Goal: Transaction & Acquisition: Purchase product/service

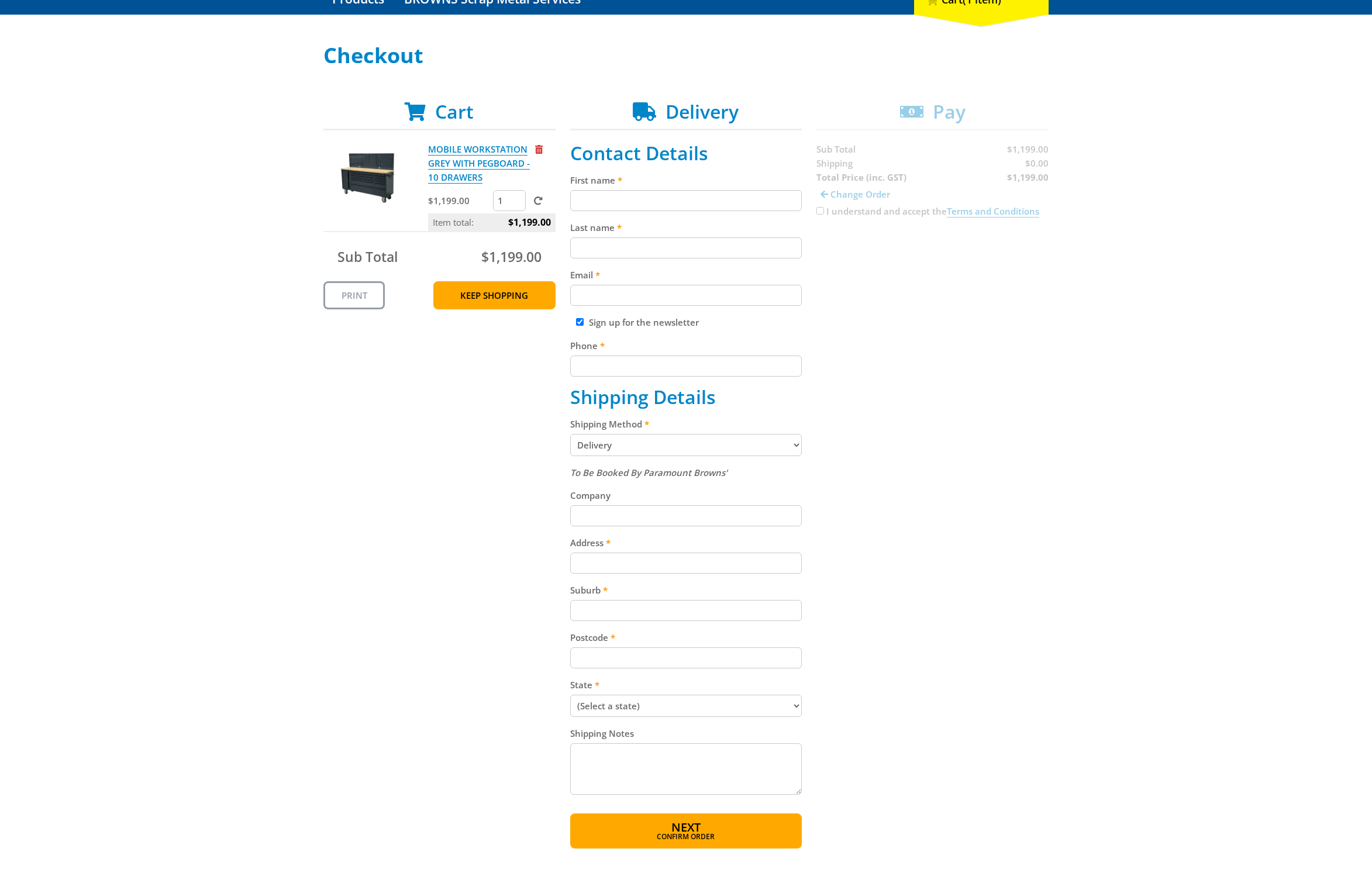
scroll to position [158, 0]
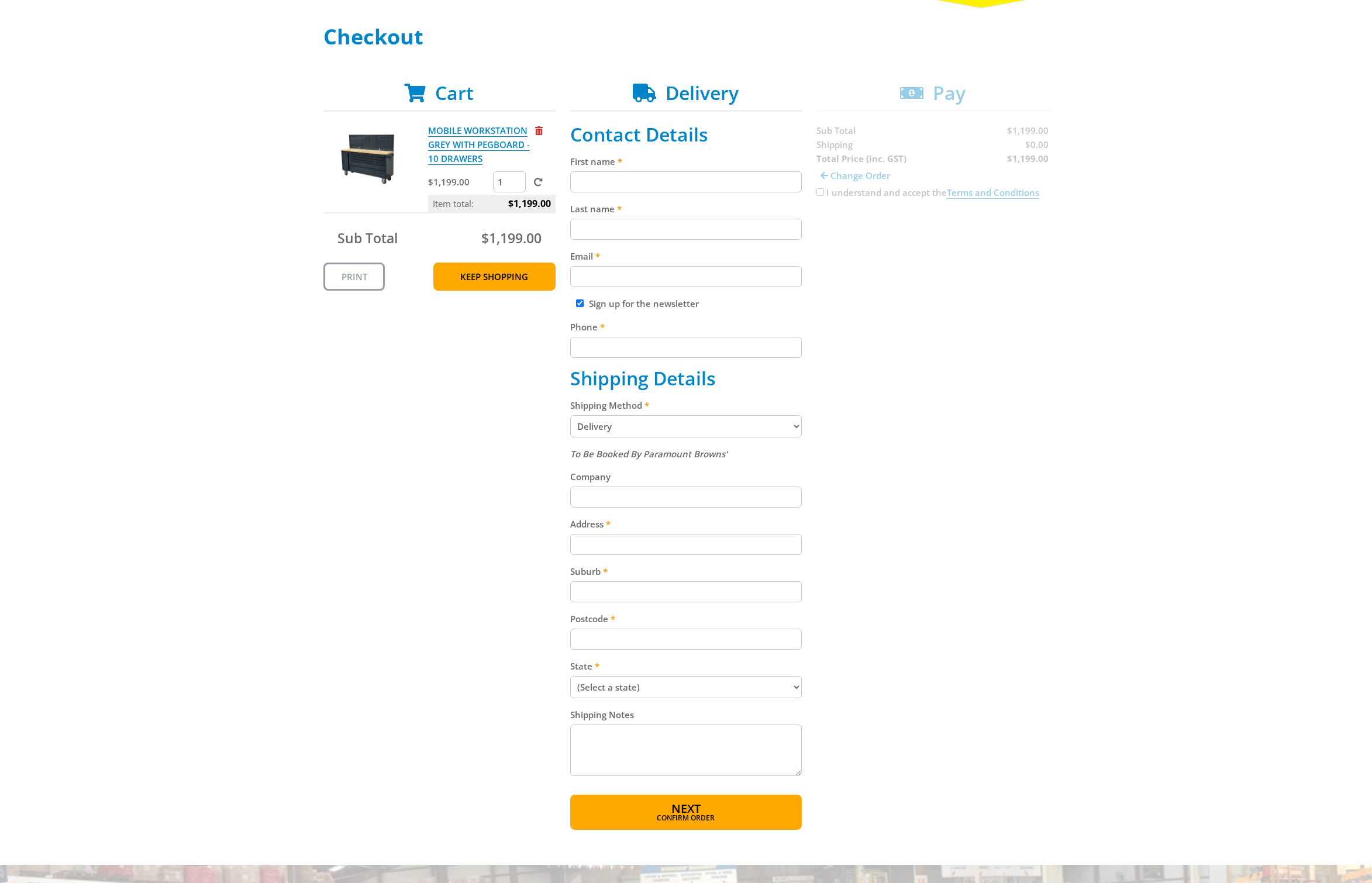
click at [748, 430] on select "Pickup from Gepps Cross Delivery" at bounding box center [686, 426] width 232 height 22
click at [689, 495] on input "Company" at bounding box center [686, 497] width 232 height 21
click at [662, 540] on input "Address" at bounding box center [686, 545] width 232 height 21
type input "[STREET_ADDRESS][PERSON_NAME]"
type input "Collin"
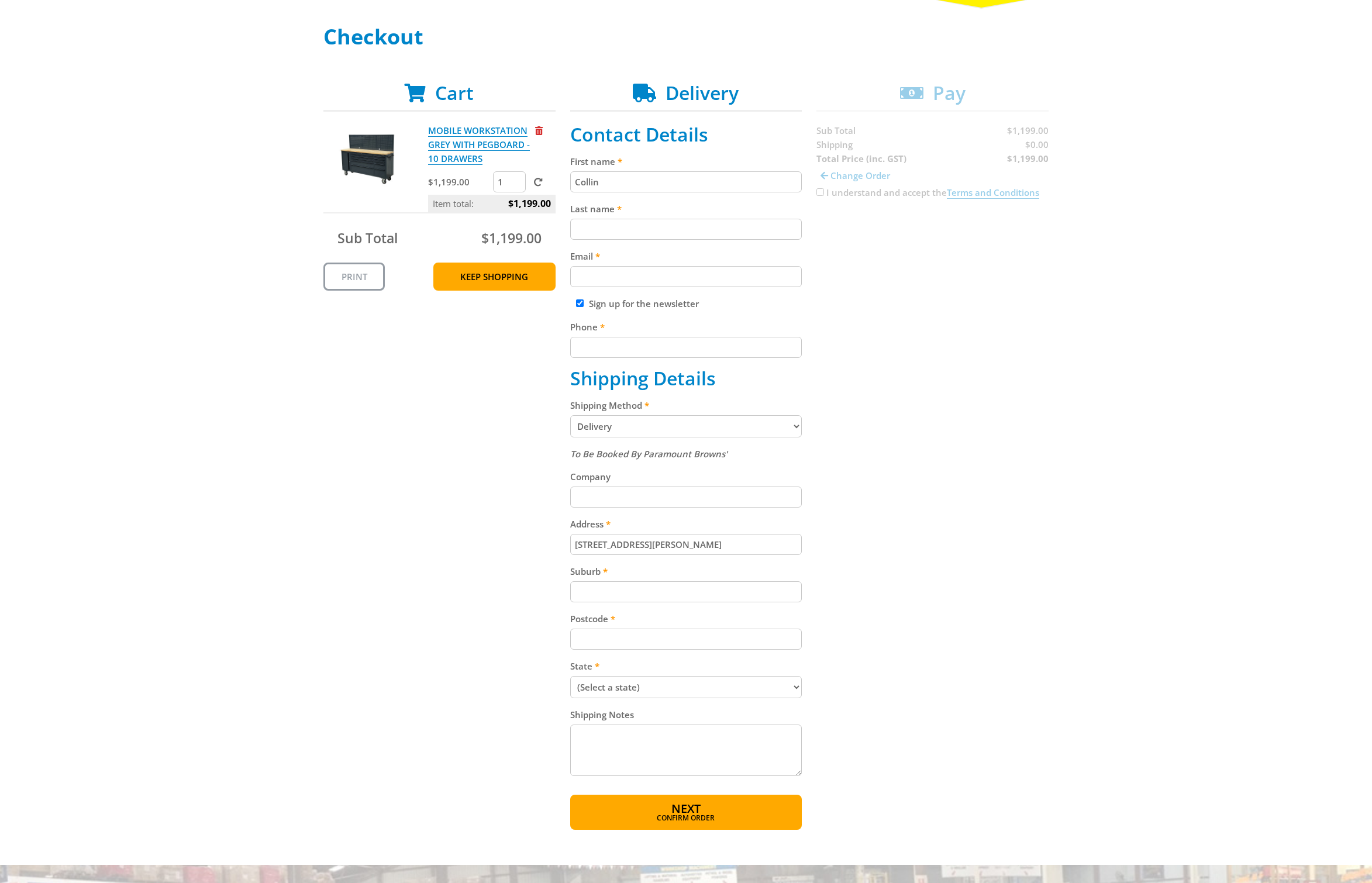
type input "[PERSON_NAME]"
type input "[EMAIL_ADDRESS][DOMAIN_NAME]"
type input "0448792828"
type input "[GEOGRAPHIC_DATA]"
type input "3058"
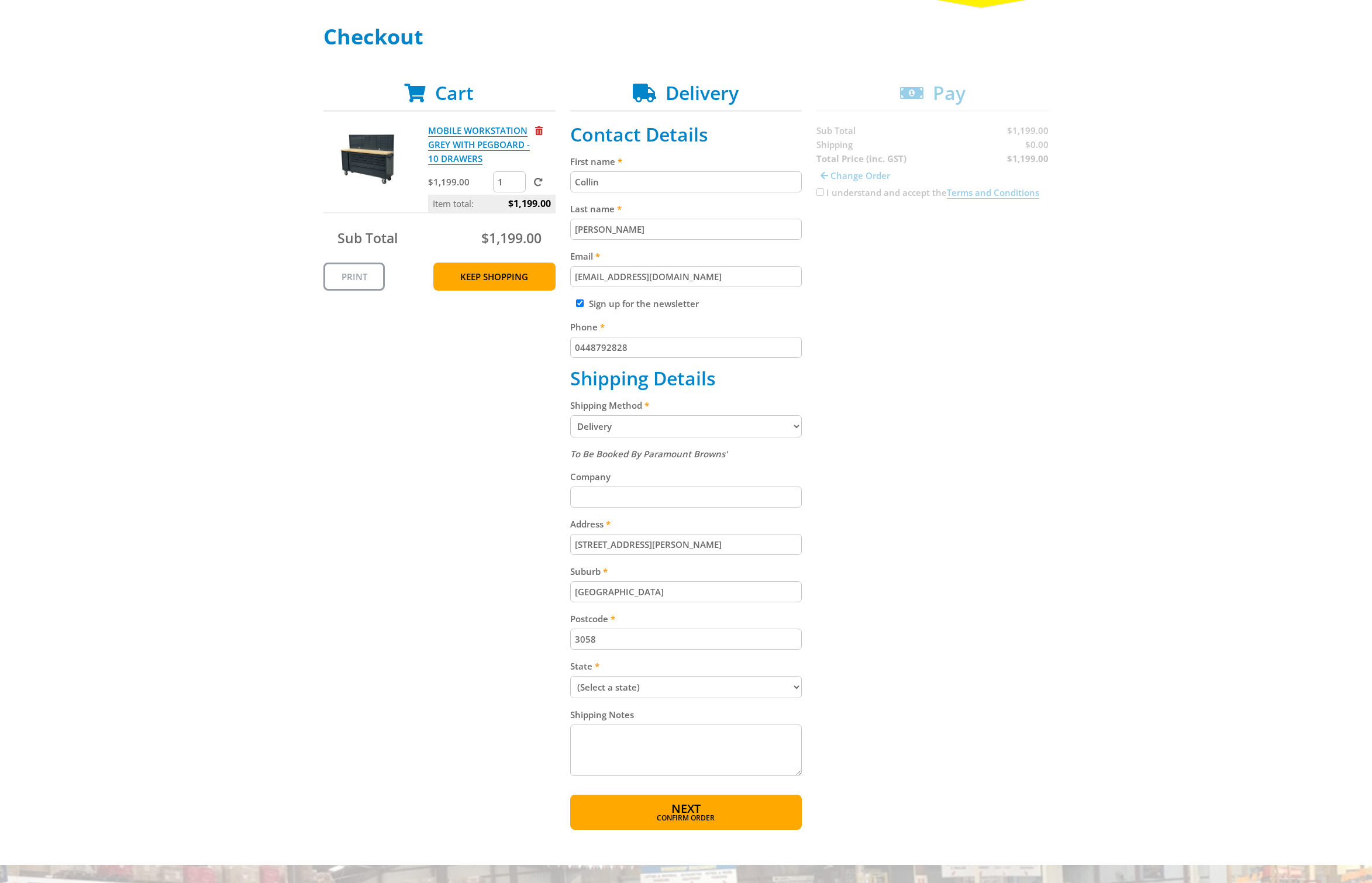
select select "VIC"
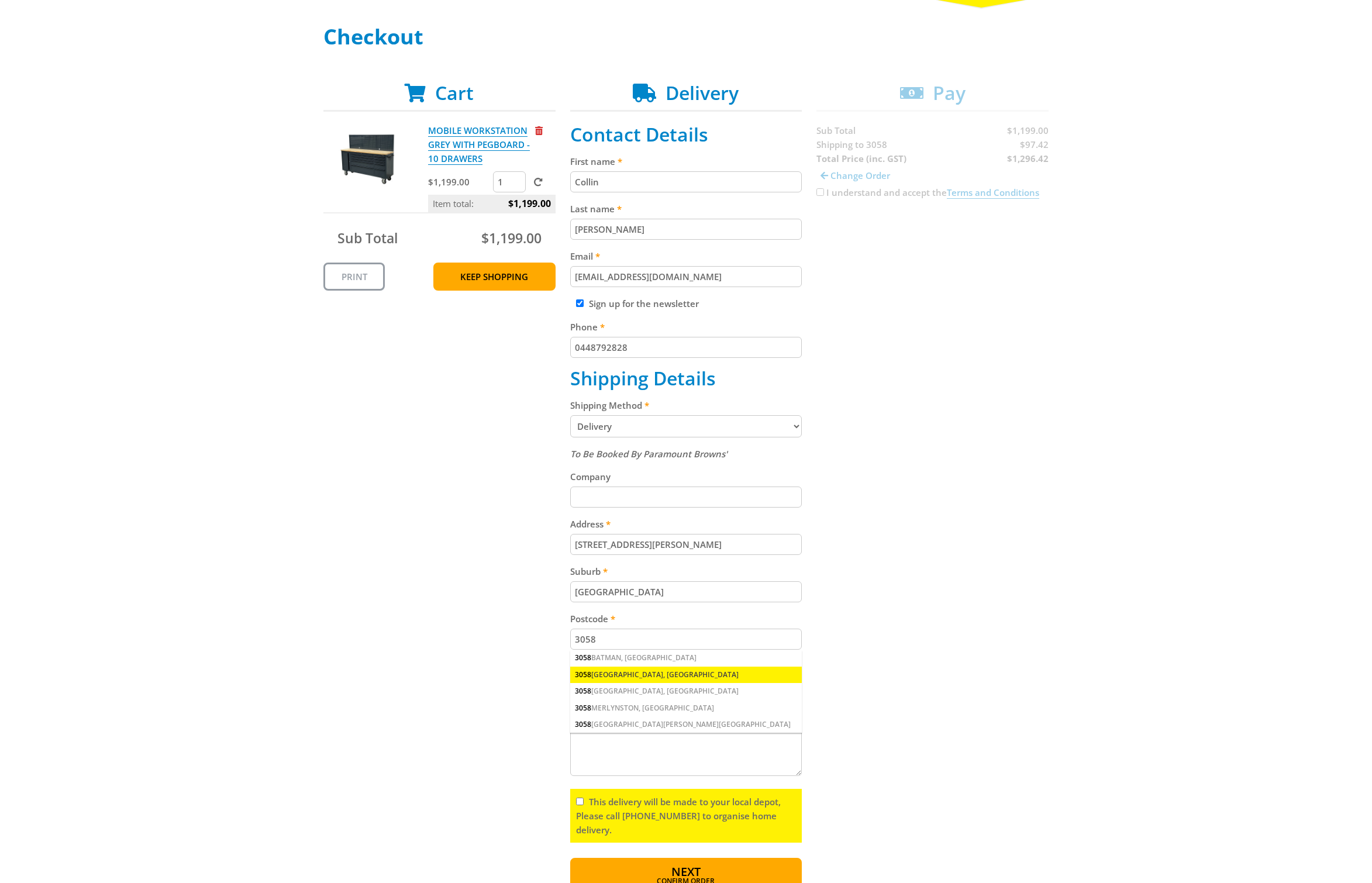
click at [597, 676] on div "3058 [GEOGRAPHIC_DATA], [GEOGRAPHIC_DATA]" at bounding box center [686, 674] width 232 height 16
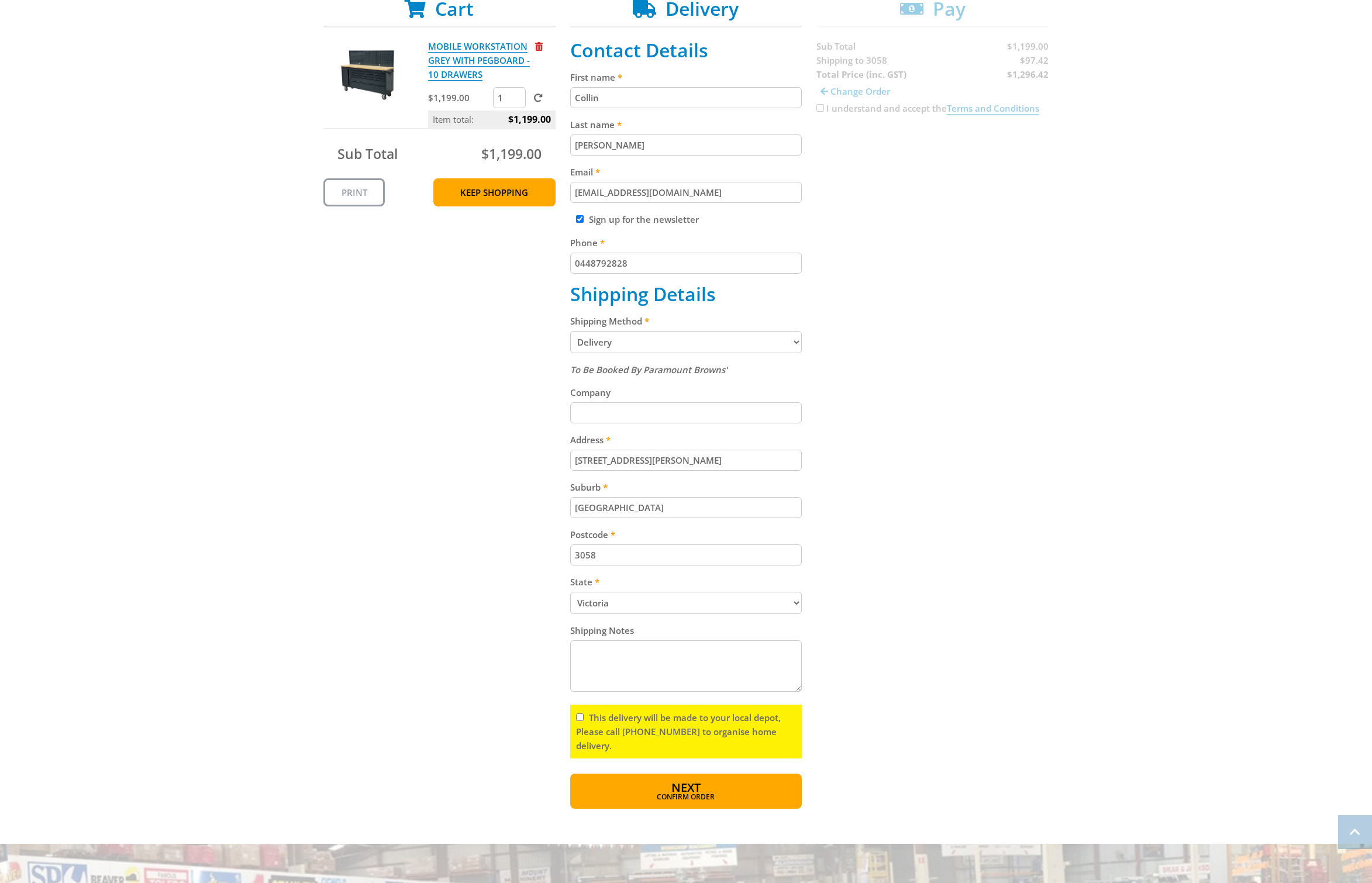
scroll to position [273, 0]
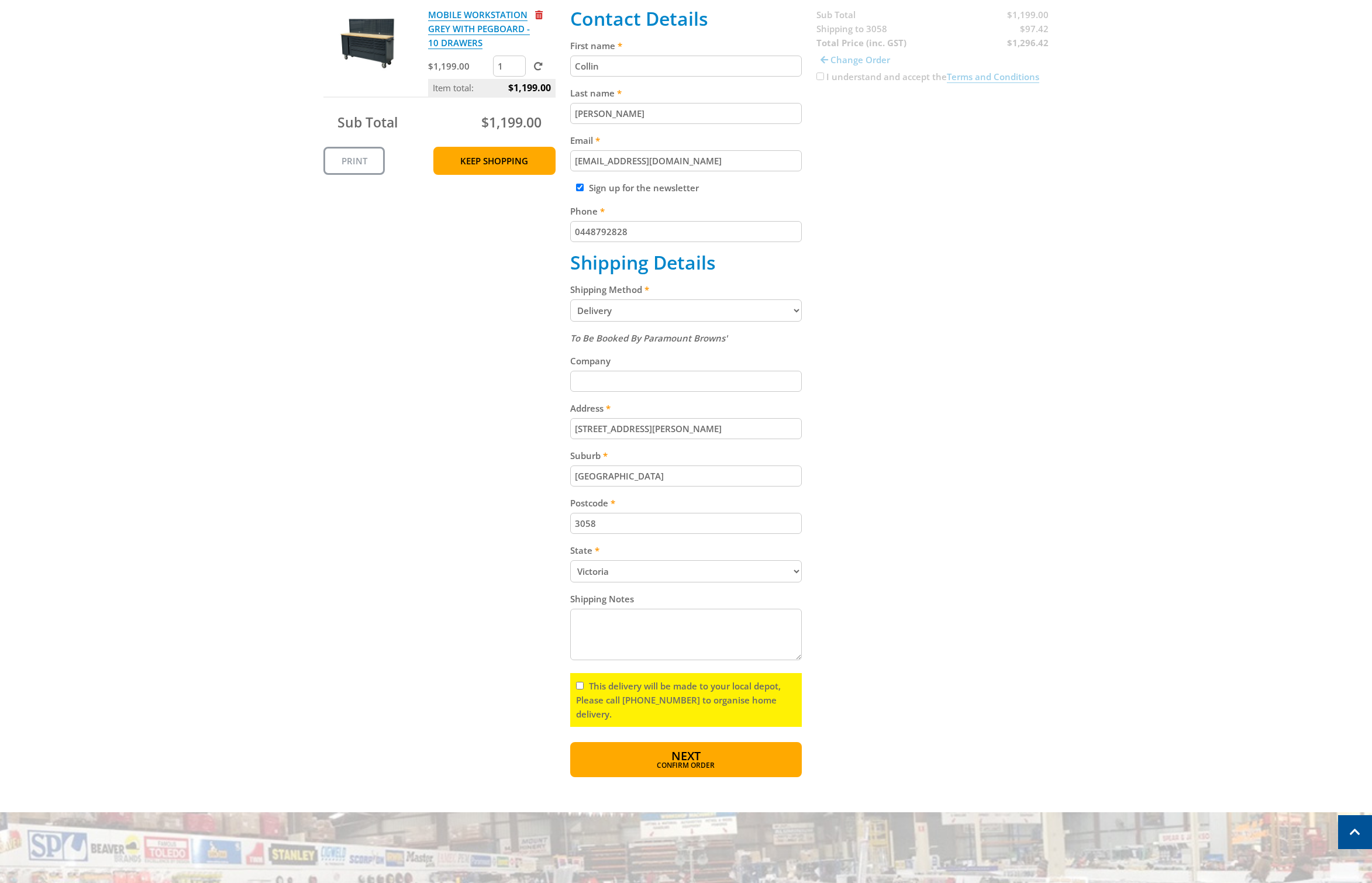
click at [581, 686] on input "This delivery will be made to your local depot, Please call [PHONE_NUMBER] to o…" at bounding box center [580, 686] width 8 height 8
click at [672, 765] on span "Confirm order" at bounding box center [686, 767] width 182 height 7
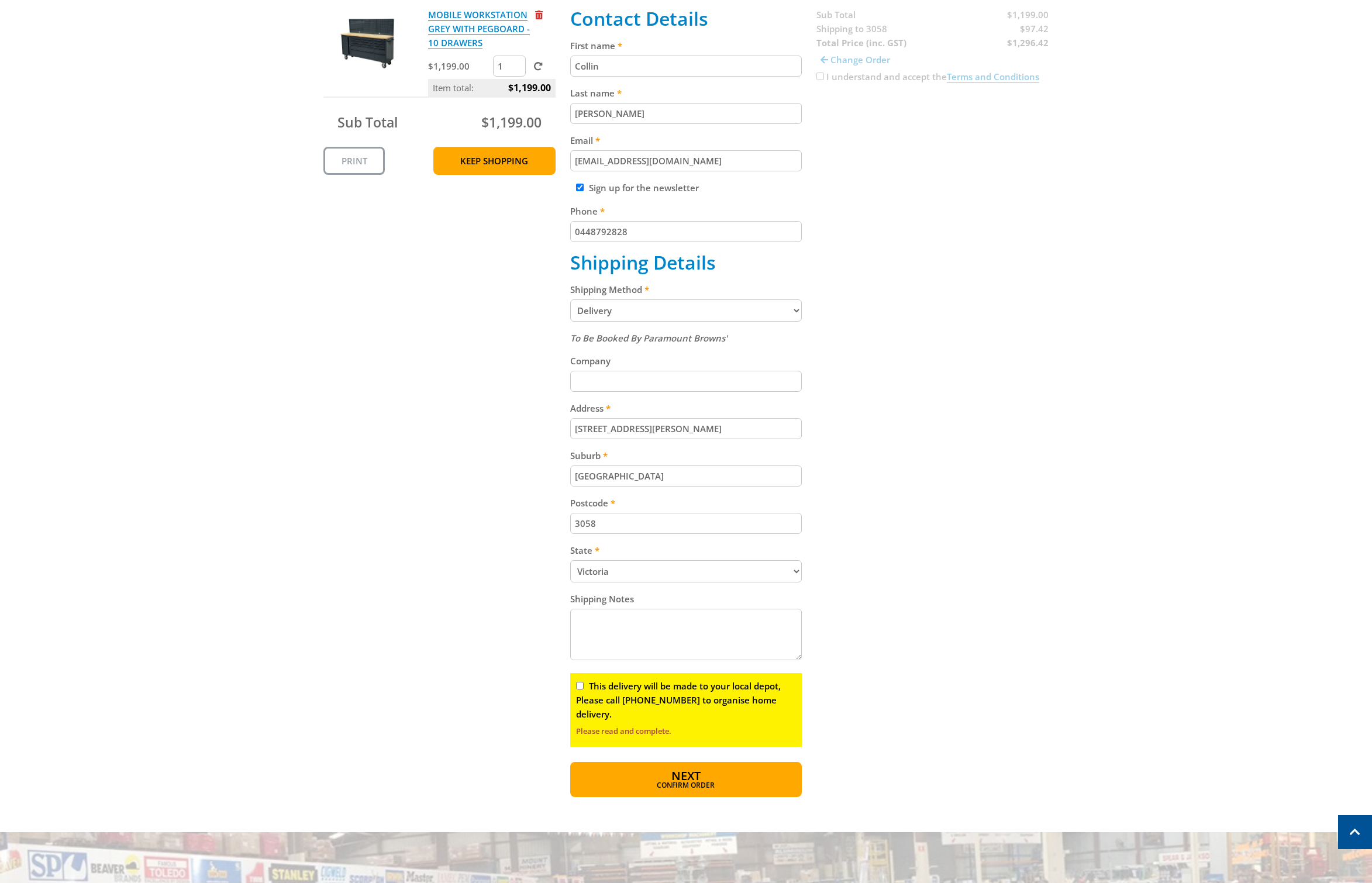
click at [577, 686] on input "This delivery will be made to your local depot, Please call [PHONE_NUMBER] to o…" at bounding box center [580, 686] width 8 height 8
checkbox input "true"
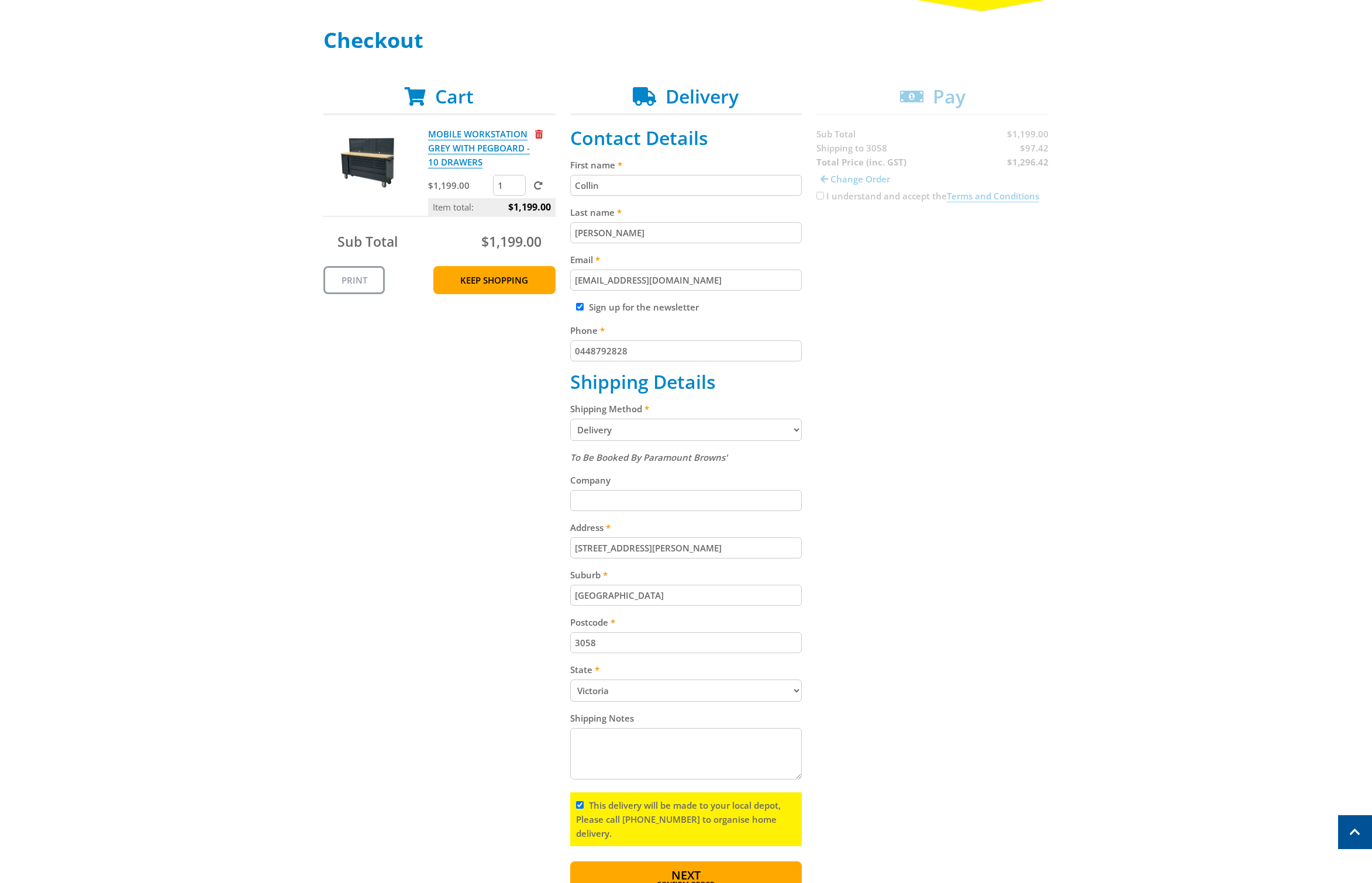
scroll to position [154, 0]
click at [577, 308] on input "Sign up for the newsletter" at bounding box center [580, 307] width 8 height 8
checkbox input "false"
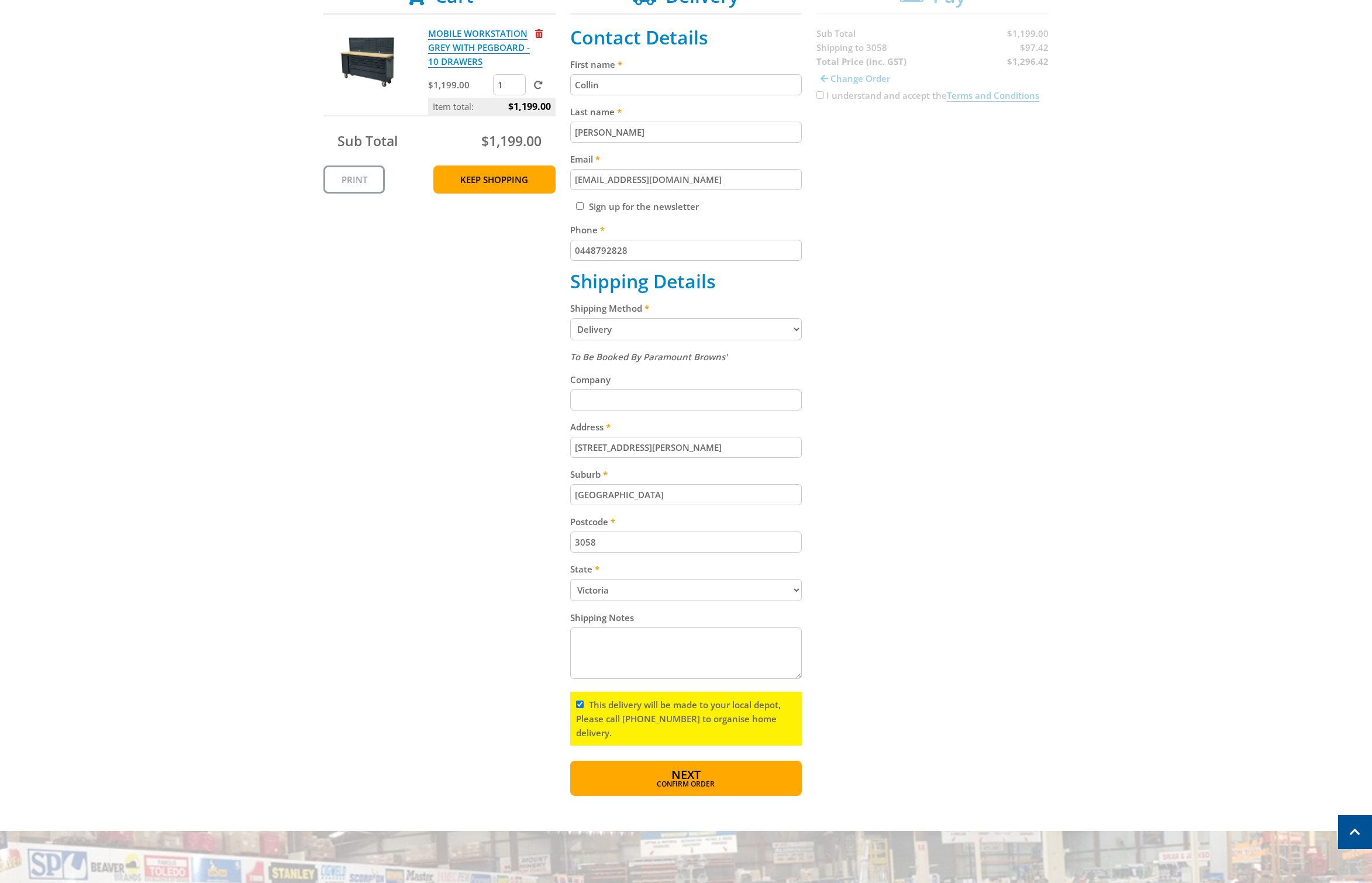
scroll to position [335, 0]
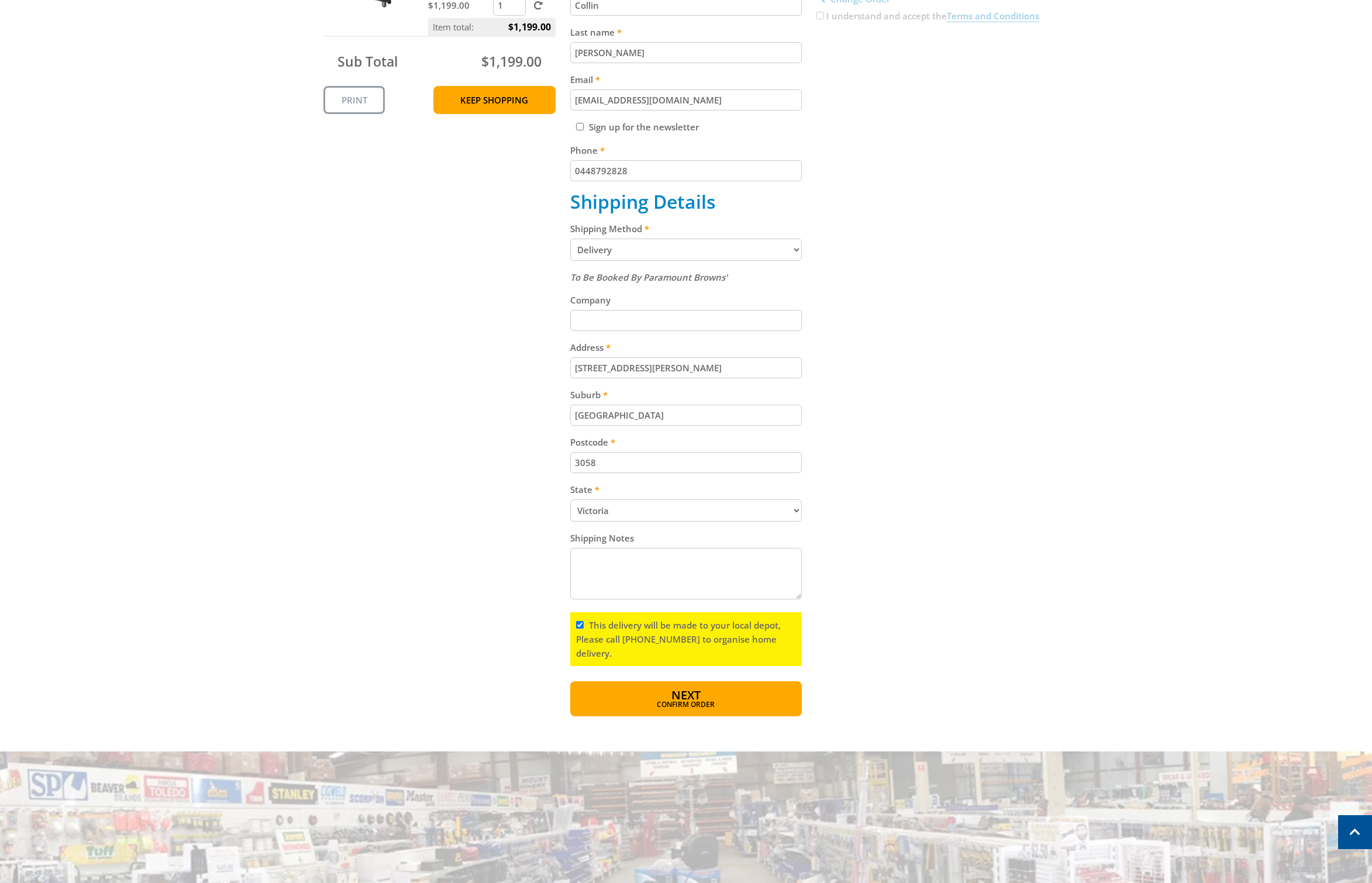
click at [734, 694] on button "Next Confirm order" at bounding box center [686, 699] width 232 height 35
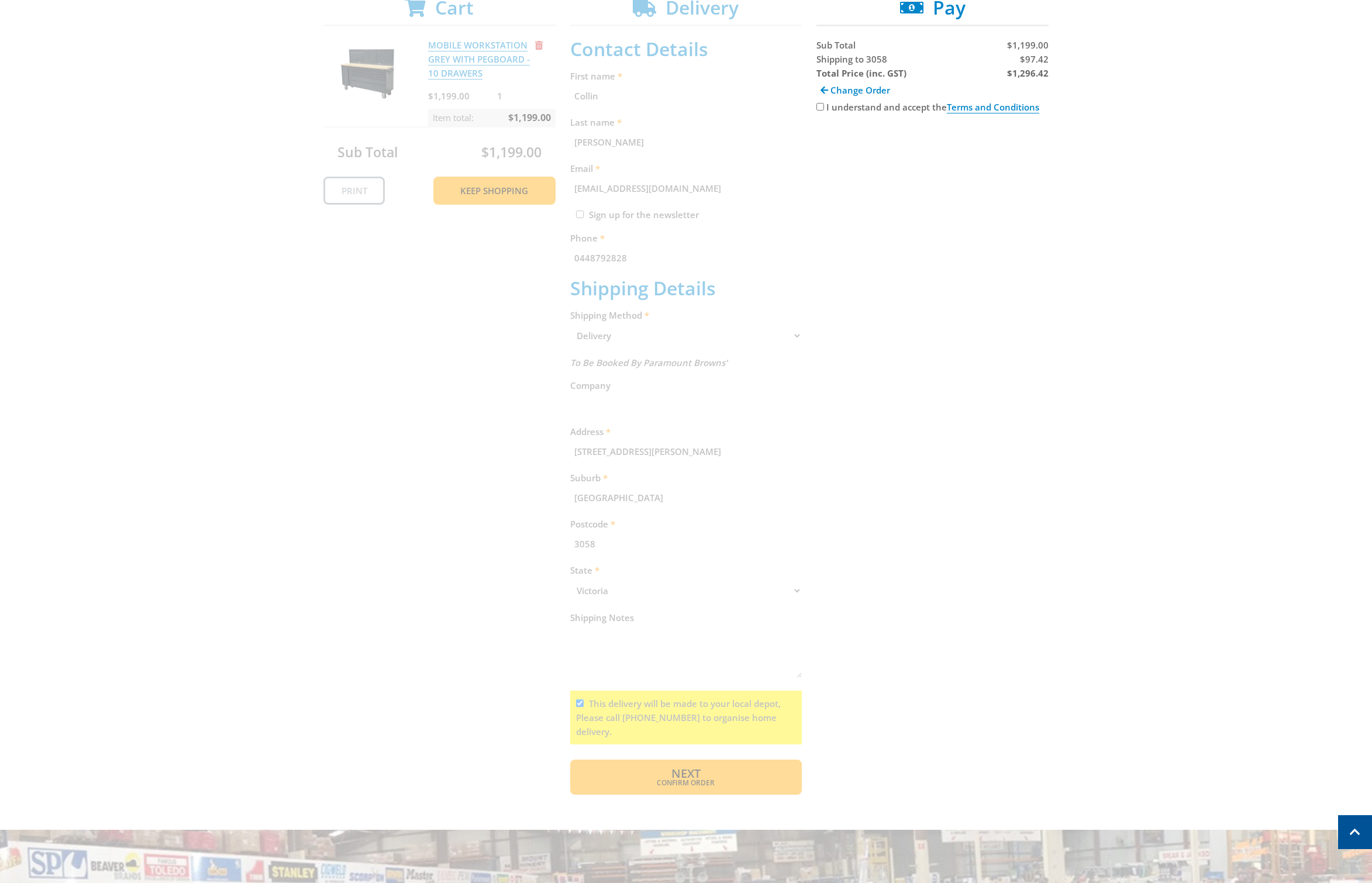
scroll to position [240, 0]
